Goal: Find specific page/section: Find specific page/section

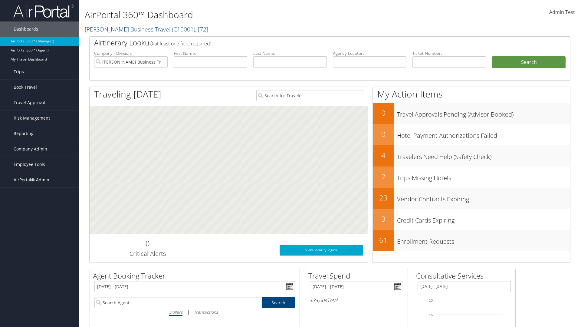
click at [39, 180] on span "AirPortal® Admin" at bounding box center [32, 179] width 36 height 15
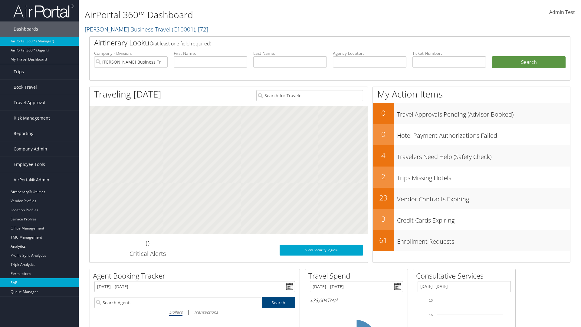
click at [39, 283] on link "SAP" at bounding box center [39, 282] width 79 height 9
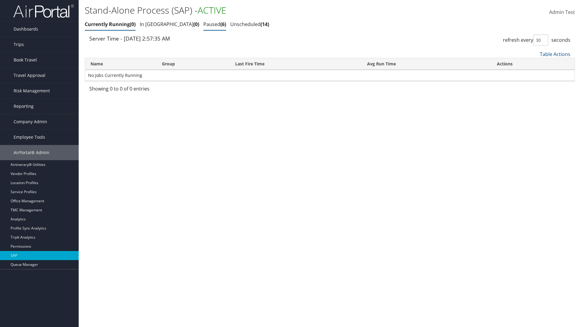
click at [203, 24] on link "Paused 6" at bounding box center [214, 24] width 23 height 7
